Goal: Task Accomplishment & Management: Complete application form

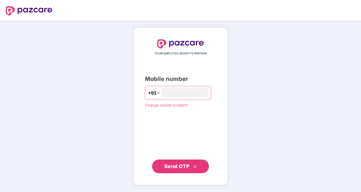
type input "**********"
click at [187, 166] on span "Send OTP" at bounding box center [176, 166] width 25 height 6
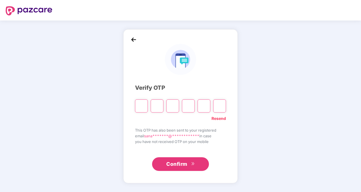
type input "*"
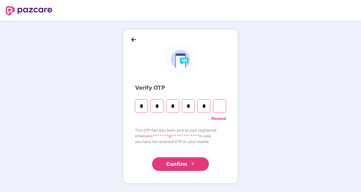
type input "*"
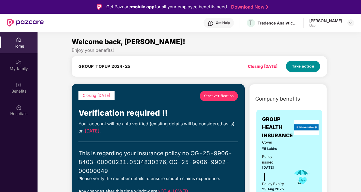
click at [299, 64] on span "Take action" at bounding box center [303, 66] width 22 height 6
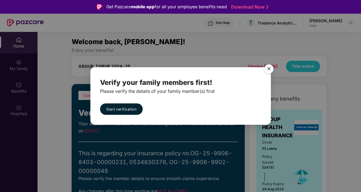
click at [270, 69] on img "Close" at bounding box center [269, 70] width 16 height 16
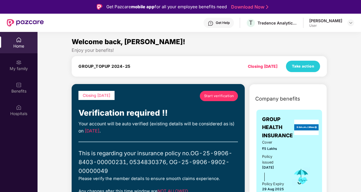
click at [220, 96] on span "Start verification" at bounding box center [219, 95] width 30 height 5
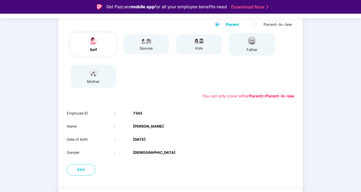
scroll to position [61, 0]
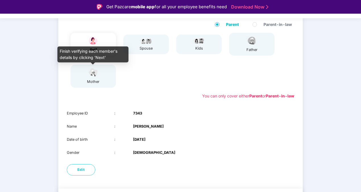
click at [91, 83] on div "mother" at bounding box center [93, 82] width 14 height 6
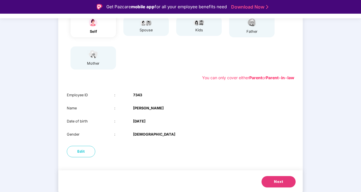
scroll to position [80, 0]
click at [286, 182] on button "Next" at bounding box center [279, 180] width 34 height 11
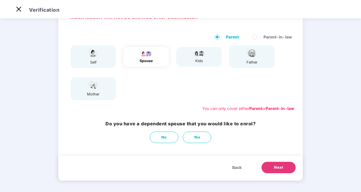
scroll to position [0, 0]
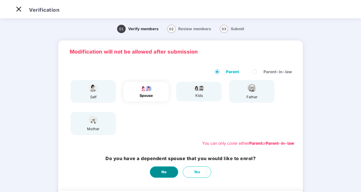
click at [167, 170] on button "No" at bounding box center [164, 171] width 28 height 11
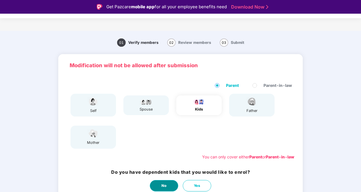
click at [165, 184] on span "No" at bounding box center [164, 186] width 5 height 6
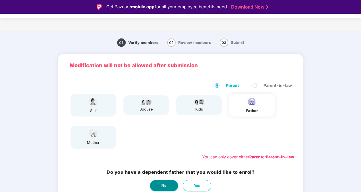
click at [165, 184] on span "No" at bounding box center [164, 186] width 5 height 6
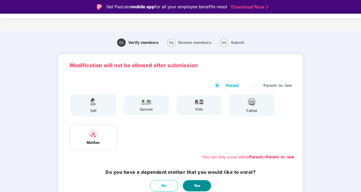
click at [198, 184] on span "Yes" at bounding box center [197, 186] width 7 height 6
select select "******"
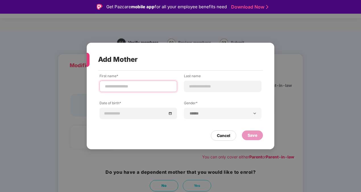
click at [144, 89] on input at bounding box center [138, 86] width 68 height 6
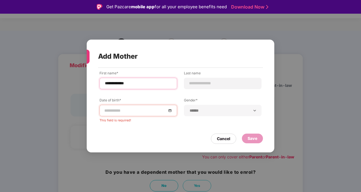
click at [146, 85] on input "**********" at bounding box center [138, 83] width 68 height 6
type input "********"
paste input "****"
type input "****"
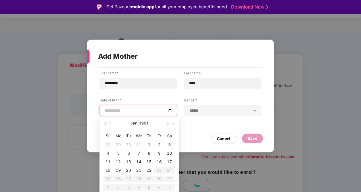
click at [126, 112] on input at bounding box center [135, 110] width 62 height 6
click at [141, 124] on button "1981" at bounding box center [144, 122] width 9 height 11
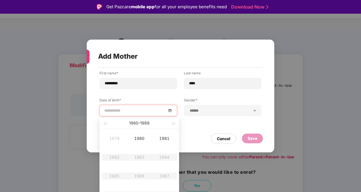
click at [141, 124] on button "[DATE] - [DATE]" at bounding box center [139, 122] width 20 height 11
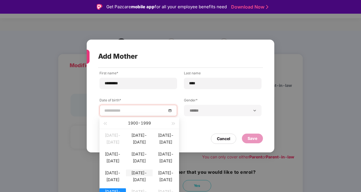
type input "**********"
click at [137, 176] on div "[DATE]-[DATE]" at bounding box center [139, 172] width 26 height 7
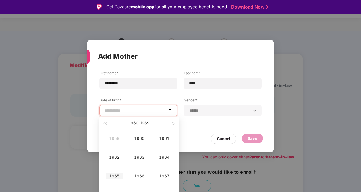
type input "**********"
click at [112, 175] on div "1965" at bounding box center [114, 175] width 17 height 7
type input "**********"
click at [119, 142] on td "Jan" at bounding box center [114, 138] width 25 height 19
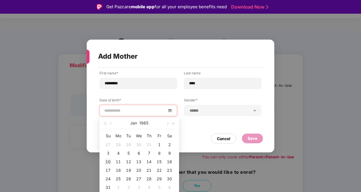
type input "**********"
click at [108, 163] on div "10" at bounding box center [108, 161] width 7 height 7
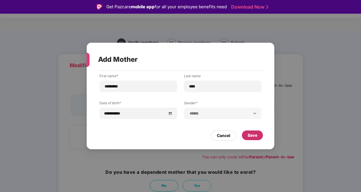
click at [254, 137] on div "Save" at bounding box center [253, 135] width 10 height 6
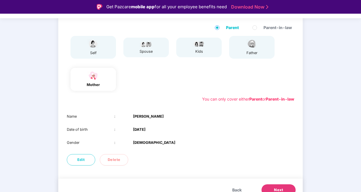
scroll to position [67, 0]
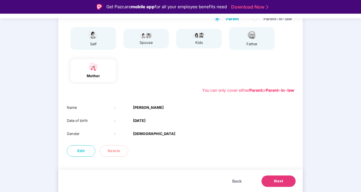
click at [284, 182] on button "Next" at bounding box center [279, 180] width 34 height 11
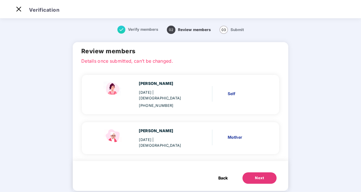
scroll to position [3, 0]
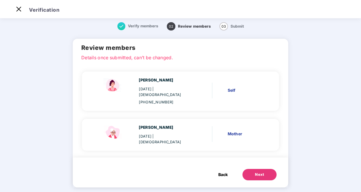
click at [258, 172] on div "Next" at bounding box center [259, 175] width 9 height 6
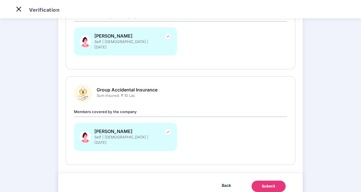
scroll to position [201, 0]
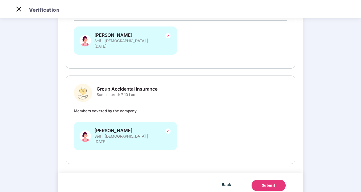
click at [267, 180] on button "Submit" at bounding box center [269, 185] width 34 height 11
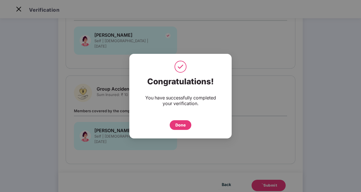
click at [180, 126] on div "Done" at bounding box center [181, 125] width 10 height 6
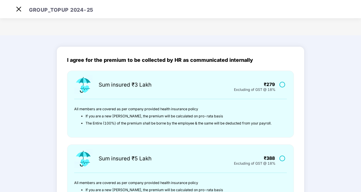
scroll to position [183, 0]
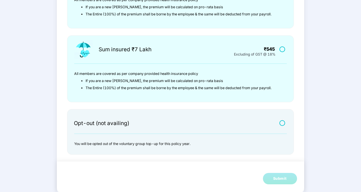
click at [282, 119] on div at bounding box center [283, 122] width 11 height 7
click at [282, 122] on label at bounding box center [283, 122] width 7 height 5
click at [281, 177] on div "Submit" at bounding box center [280, 179] width 14 height 6
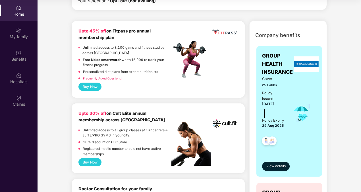
scroll to position [162, 0]
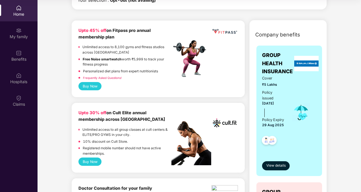
click at [84, 161] on button "Buy Now" at bounding box center [90, 161] width 23 height 8
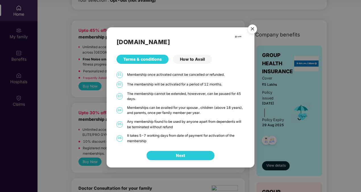
click at [252, 29] on img "Close" at bounding box center [253, 30] width 16 height 16
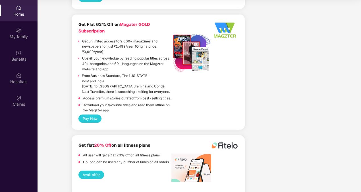
scroll to position [1351, 0]
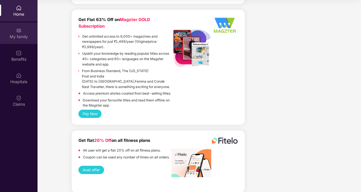
click at [19, 35] on div "My family" at bounding box center [19, 37] width 38 height 6
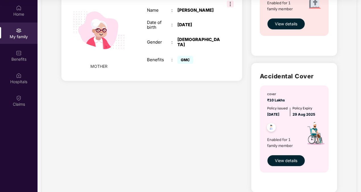
scroll to position [274, 0]
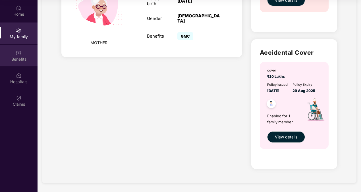
click at [22, 59] on div "Benefits" at bounding box center [19, 59] width 38 height 6
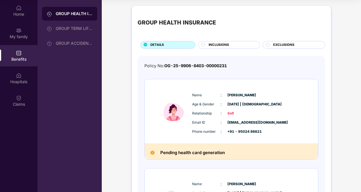
click at [234, 47] on div "INCLUSIONS" at bounding box center [231, 45] width 51 height 6
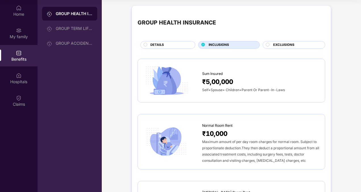
click at [282, 42] on span "EXCLUSIONS" at bounding box center [283, 44] width 21 height 5
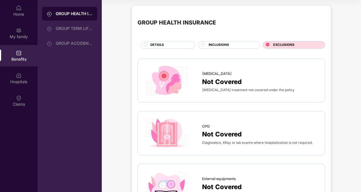
click at [167, 44] on div "DETAILS" at bounding box center [170, 45] width 45 height 6
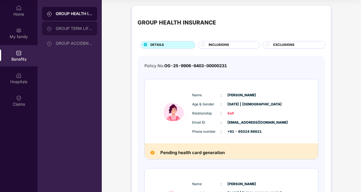
click at [70, 24] on div "GROUP TERM LIFE INSURANCE" at bounding box center [69, 29] width 55 height 14
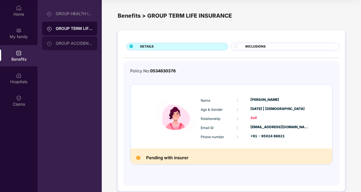
click at [64, 40] on div "GROUP ACCIDENTAL INSURANCE" at bounding box center [69, 43] width 55 height 14
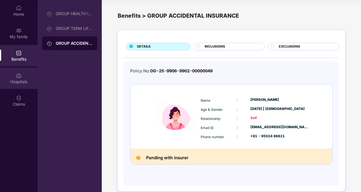
click at [19, 71] on div "Hospitals" at bounding box center [19, 77] width 38 height 21
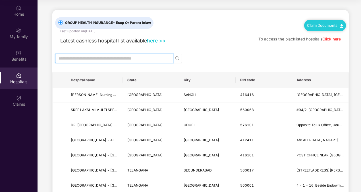
click at [152, 58] on input "text" at bounding box center [112, 58] width 107 height 6
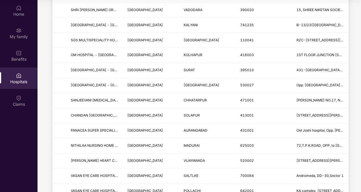
scroll to position [680, 0]
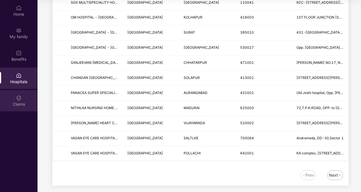
click at [14, 106] on div "Claims" at bounding box center [19, 104] width 38 height 6
